Goal: Find contact information: Find contact information

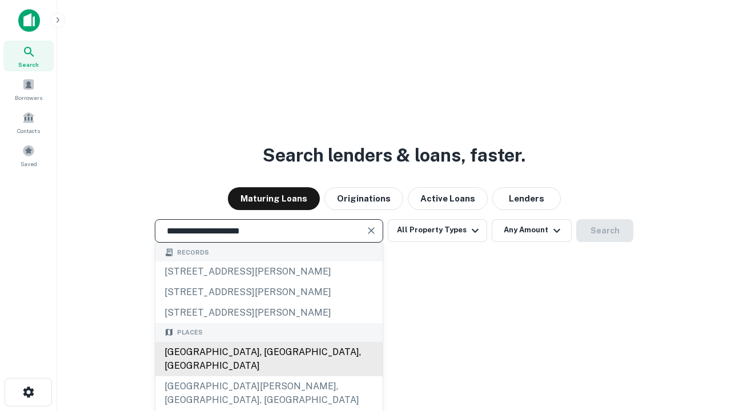
click at [268, 376] on div "[GEOGRAPHIC_DATA], [GEOGRAPHIC_DATA], [GEOGRAPHIC_DATA]" at bounding box center [268, 359] width 227 height 34
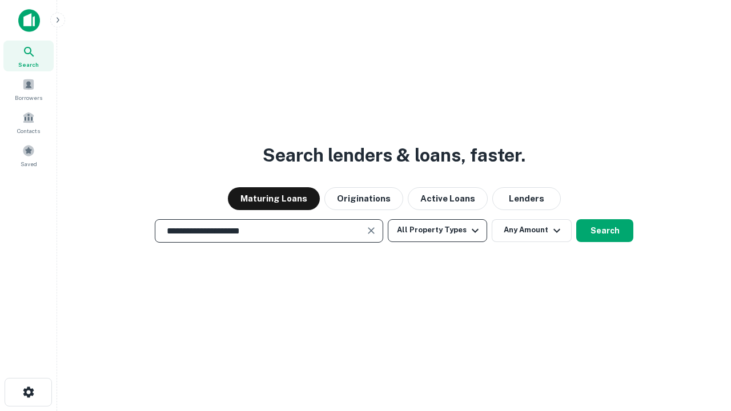
type input "**********"
click at [437, 230] on button "All Property Types" at bounding box center [437, 230] width 99 height 23
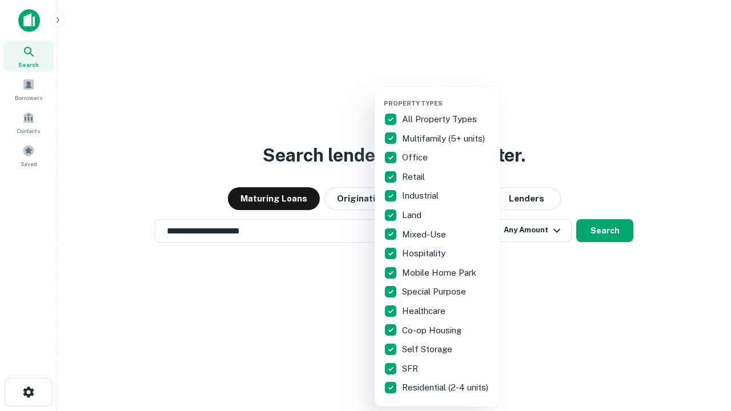
click at [446, 96] on button "button" at bounding box center [447, 96] width 126 height 1
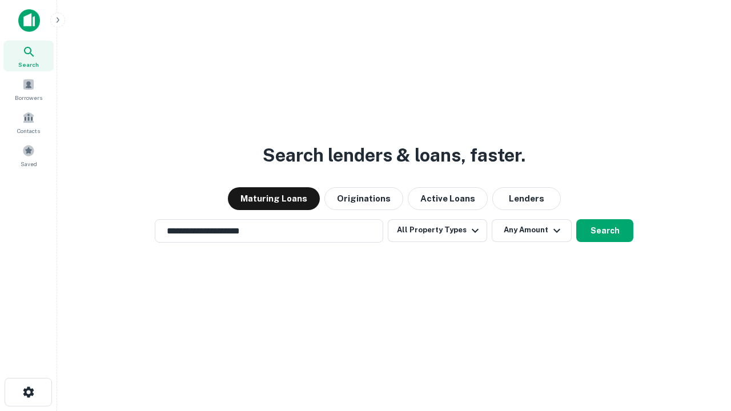
scroll to position [7, 138]
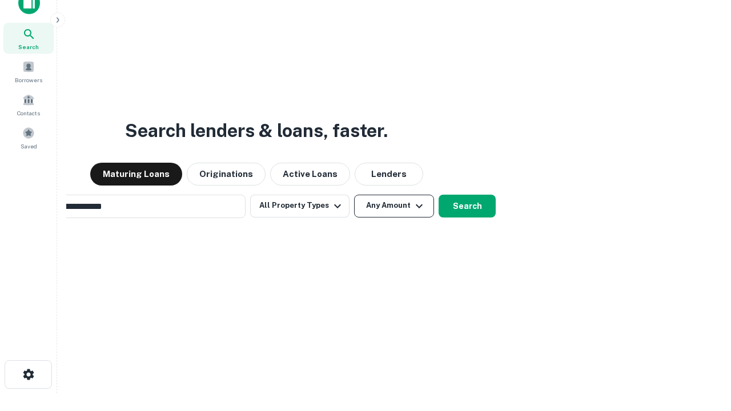
click at [354, 195] on button "Any Amount" at bounding box center [394, 206] width 80 height 23
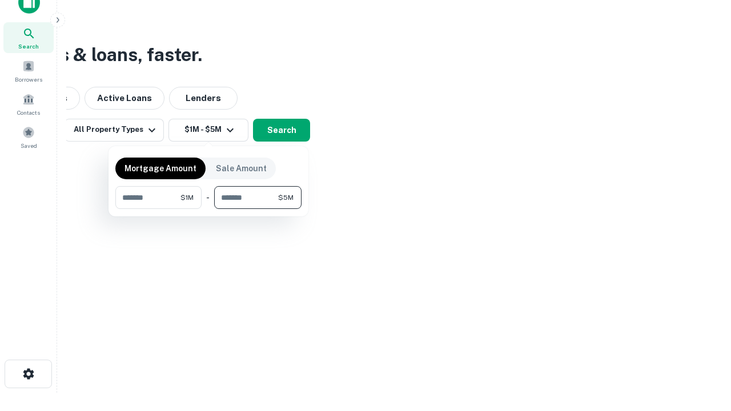
type input "*******"
click at [208, 209] on button "button" at bounding box center [208, 209] width 186 height 1
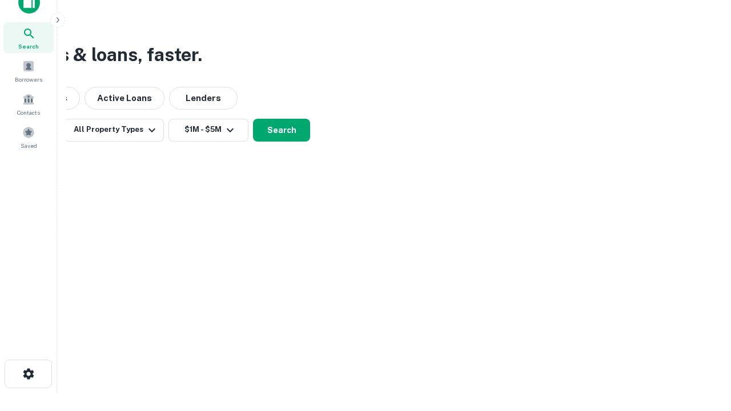
scroll to position [7, 211]
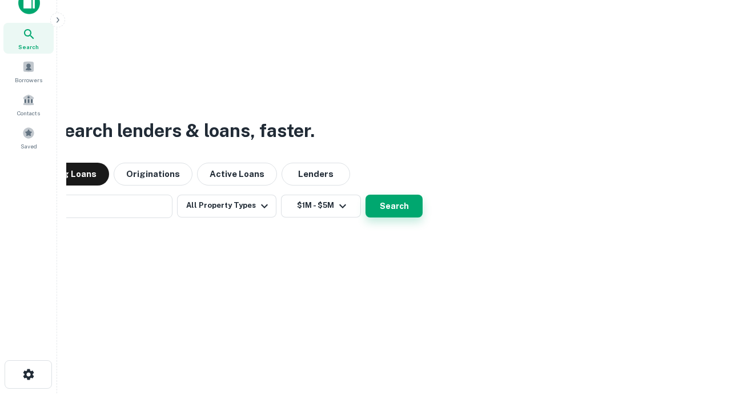
click at [365, 195] on button "Search" at bounding box center [393, 206] width 57 height 23
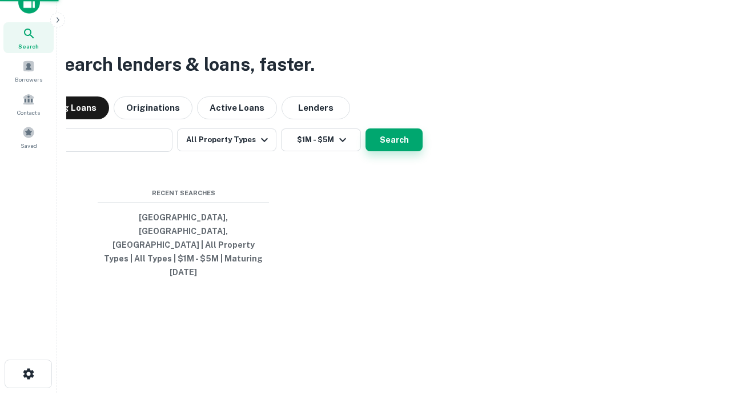
scroll to position [30, 323]
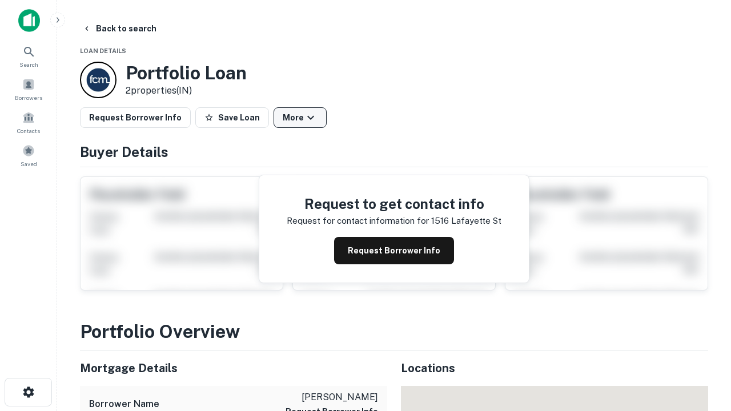
click at [300, 118] on button "More" at bounding box center [299, 117] width 53 height 21
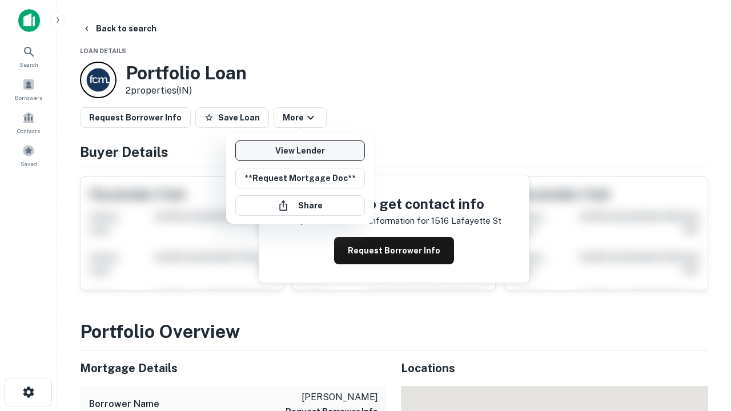
click at [300, 151] on link "View Lender" at bounding box center [300, 150] width 130 height 21
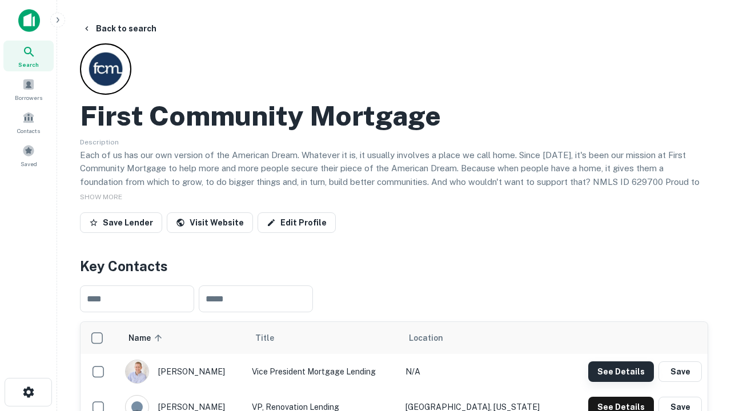
click at [621, 371] on button "See Details" at bounding box center [621, 371] width 66 height 21
click at [28, 392] on icon "button" at bounding box center [29, 392] width 14 height 14
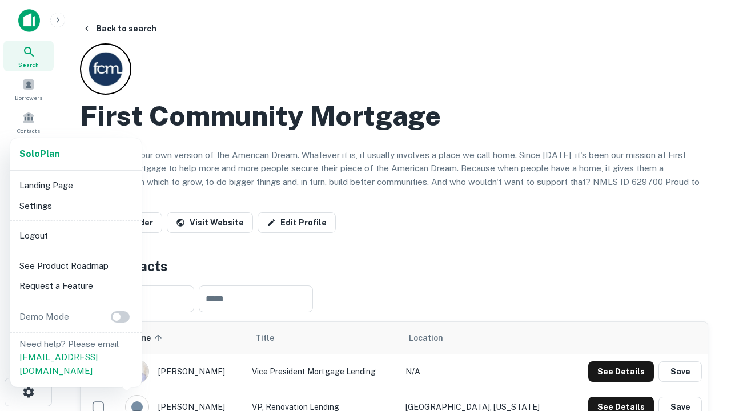
click at [75, 235] on li "Logout" at bounding box center [76, 236] width 122 height 21
